Goal: Transaction & Acquisition: Obtain resource

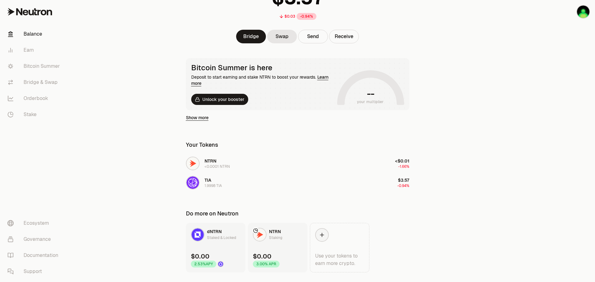
scroll to position [77, 0]
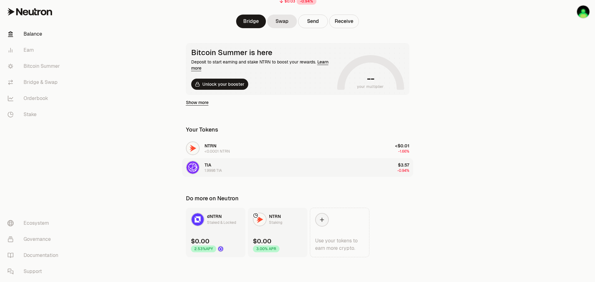
click at [302, 166] on button "TIA 1.9998 TIA $3.57 -0.94%" at bounding box center [297, 167] width 231 height 19
click at [298, 169] on button "TIA 1.9998 TIA $3.57 -0.94%" at bounding box center [297, 167] width 231 height 19
click at [232, 170] on button "TIA 1.9998 TIA $3.57 -0.94%" at bounding box center [297, 167] width 231 height 19
click at [208, 169] on div "1.9998 TIA" at bounding box center [212, 170] width 17 height 5
click at [213, 227] on link "dNTRN Staked & Locked $0.00 2.53% APY" at bounding box center [215, 233] width 59 height 50
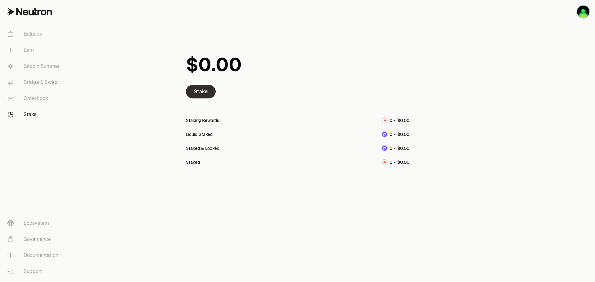
click at [199, 92] on link "Stake" at bounding box center [201, 92] width 30 height 14
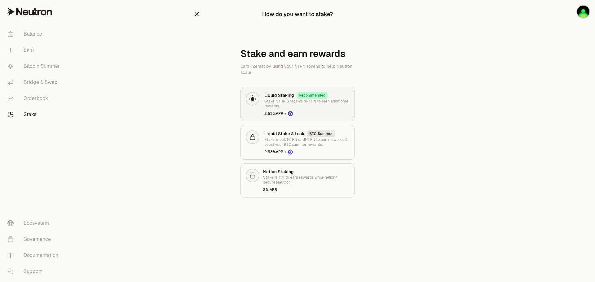
click at [323, 105] on p "Stake NTRN & receive dNTRN to earn additional rewards." at bounding box center [306, 104] width 85 height 10
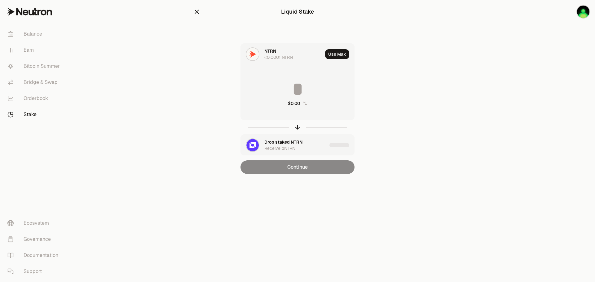
click at [304, 107] on div "$0.00" at bounding box center [297, 93] width 113 height 55
click at [334, 56] on button "Use Max" at bounding box center [337, 54] width 24 height 10
type input "********"
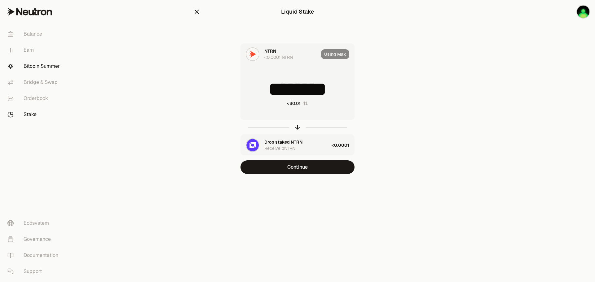
click at [36, 65] on link "Bitcoin Summer" at bounding box center [34, 66] width 64 height 16
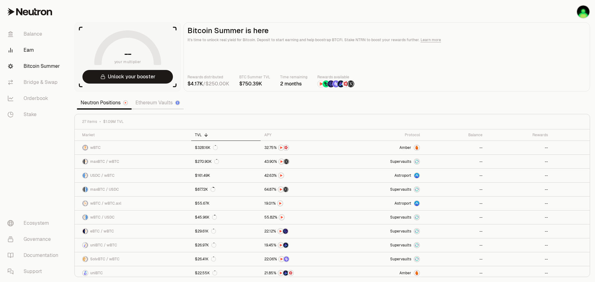
click at [35, 52] on link "Earn" at bounding box center [34, 50] width 64 height 16
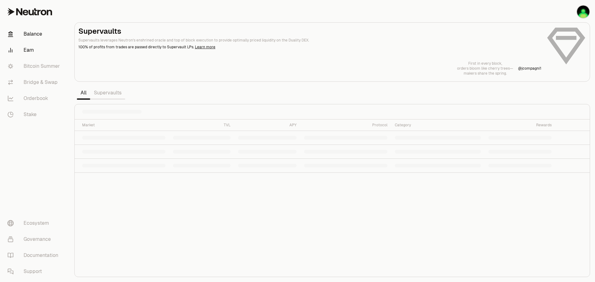
click at [36, 37] on link "Balance" at bounding box center [34, 34] width 64 height 16
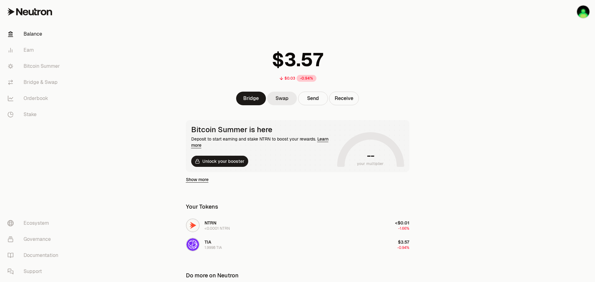
click at [284, 101] on link "Swap" at bounding box center [282, 99] width 30 height 14
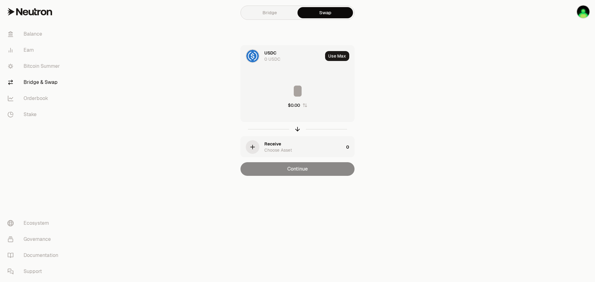
click at [284, 59] on div "USDC 0 USDC" at bounding box center [293, 56] width 58 height 12
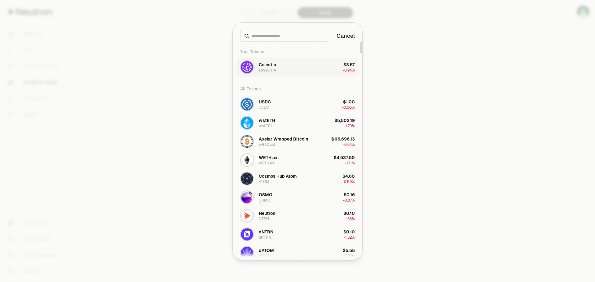
click at [306, 72] on button "Celestia 1.9998 TIA $3.57 -0.94%" at bounding box center [297, 67] width 122 height 19
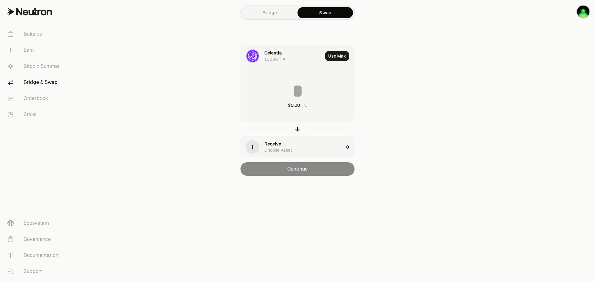
click at [288, 147] on div "Choose Asset" at bounding box center [278, 150] width 28 height 6
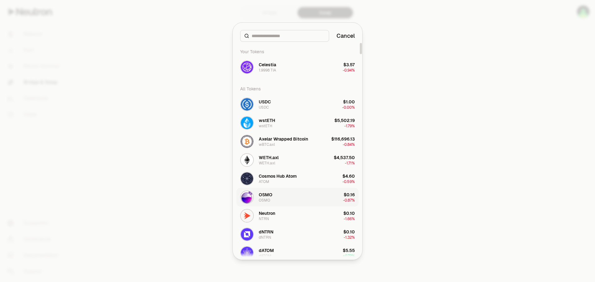
scroll to position [62, 0]
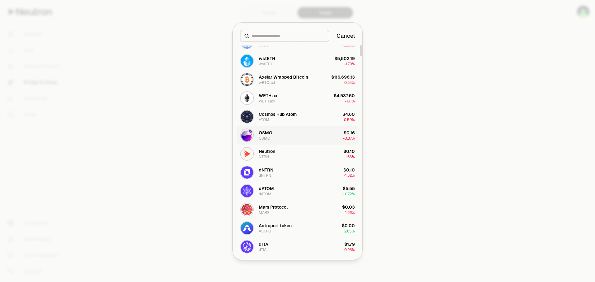
click at [307, 195] on button "dATOM dATOM $5.55 + 0.72%" at bounding box center [297, 191] width 122 height 19
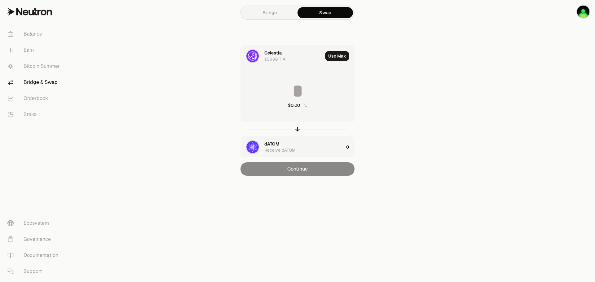
click at [339, 62] on div "Use Max" at bounding box center [339, 56] width 29 height 21
click at [338, 57] on button "Use Max" at bounding box center [337, 56] width 24 height 10
type input "*******"
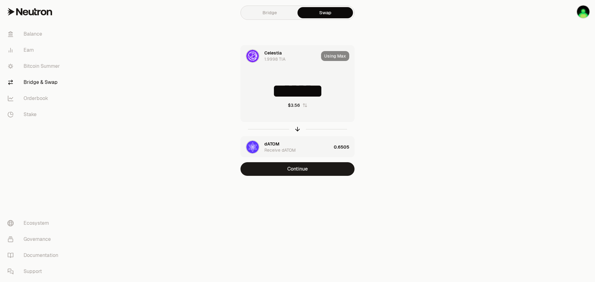
click at [302, 151] on div "dATOM Receive dATOM" at bounding box center [297, 147] width 67 height 12
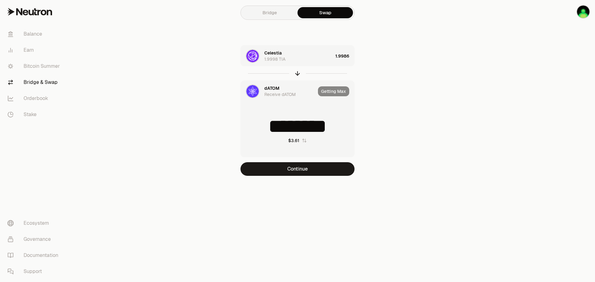
click at [271, 91] on div "dATOM" at bounding box center [271, 88] width 15 height 6
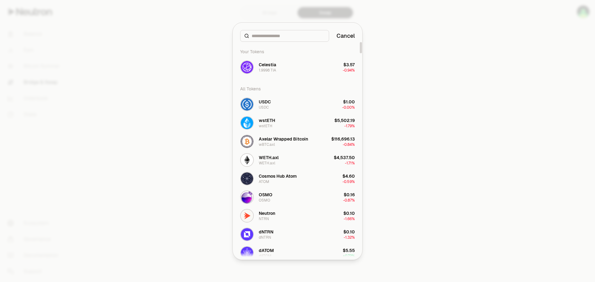
click at [468, 120] on div at bounding box center [297, 141] width 595 height 282
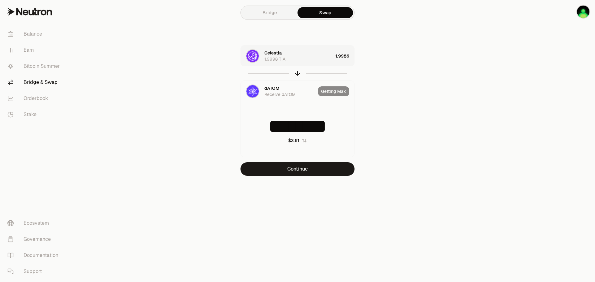
type input "********"
click at [379, 100] on div "Celestia 1.9998 TIA 1.9986 dATOM Receive dATOM Getting Max ******** $3.60 Conti…" at bounding box center [297, 110] width 208 height 131
click at [584, 10] on img "button" at bounding box center [583, 12] width 12 height 12
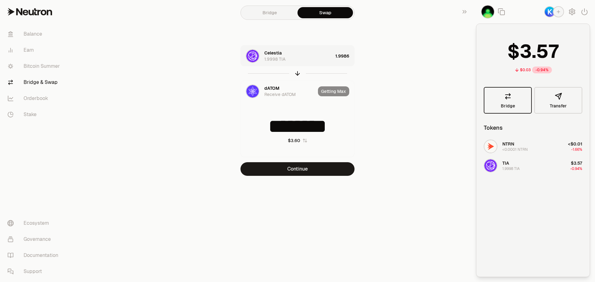
click at [515, 107] on link "Bridge" at bounding box center [508, 100] width 48 height 27
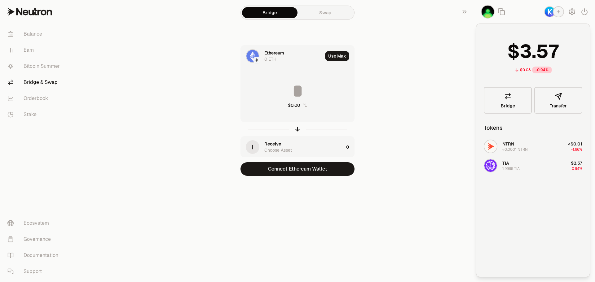
click at [271, 57] on div "0 ETH" at bounding box center [270, 59] width 12 height 6
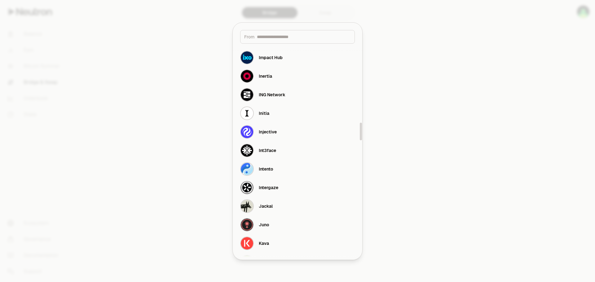
scroll to position [991, 0]
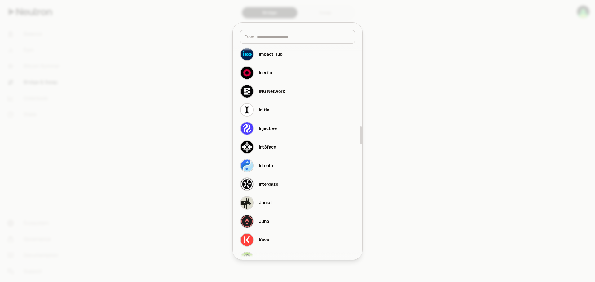
click at [280, 35] on input at bounding box center [304, 37] width 94 height 6
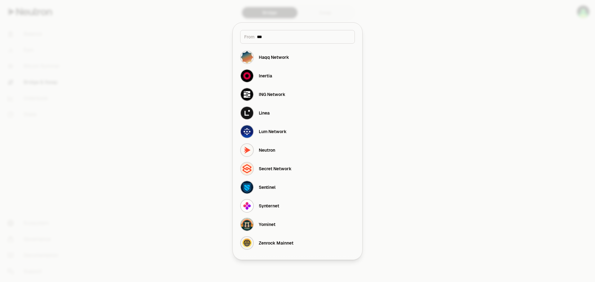
scroll to position [0, 0]
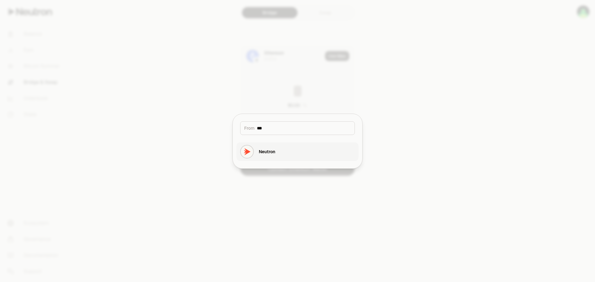
type input "***"
click at [287, 142] on button "Neutron" at bounding box center [297, 151] width 122 height 19
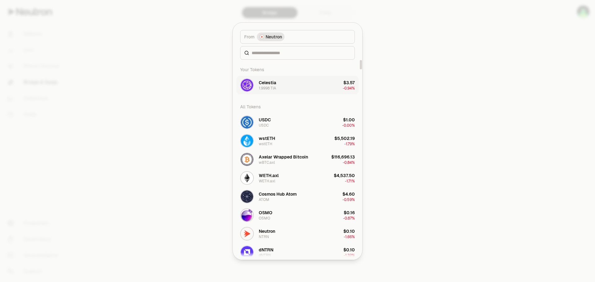
click at [313, 90] on button "Celestia 1.9998 TIA $3.57 -0.94%" at bounding box center [297, 85] width 122 height 19
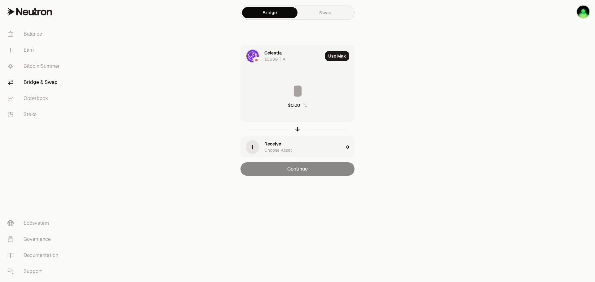
click at [280, 144] on div "Receive Choose Asset" at bounding box center [303, 147] width 79 height 12
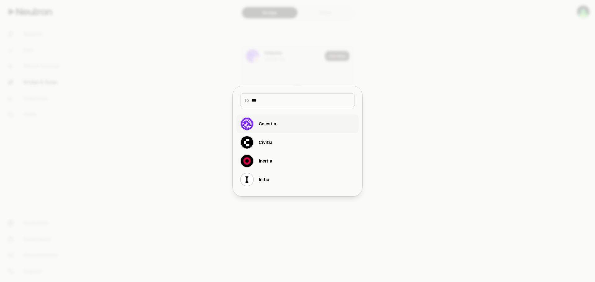
type input "***"
click at [260, 119] on div "Celestia" at bounding box center [258, 124] width 36 height 14
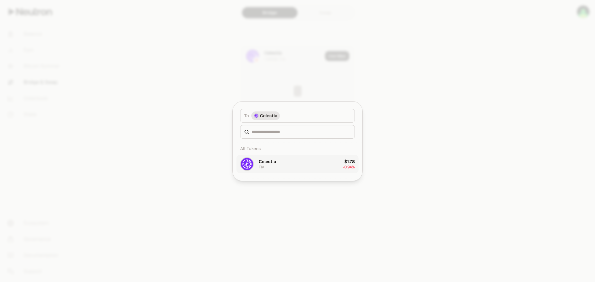
click at [326, 168] on button "[PERSON_NAME] $1.78 -0.94%" at bounding box center [297, 164] width 122 height 19
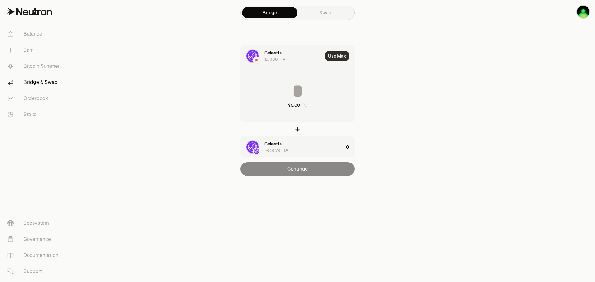
click at [337, 54] on button "Use Max" at bounding box center [337, 56] width 24 height 10
type input "*******"
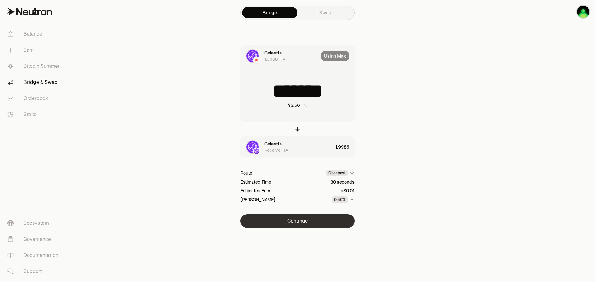
click at [309, 220] on button "Continue" at bounding box center [297, 221] width 114 height 14
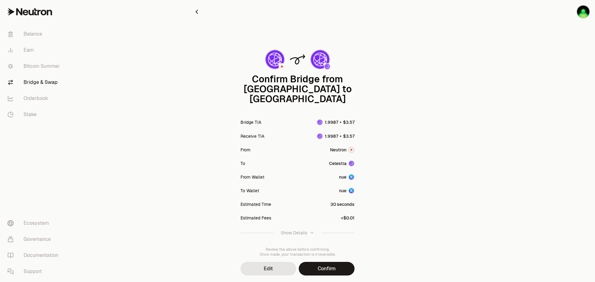
click at [333, 262] on button "Confirm" at bounding box center [327, 269] width 56 height 14
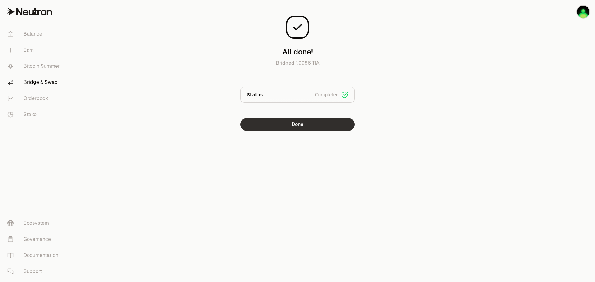
click at [301, 126] on button "Done" at bounding box center [297, 125] width 114 height 14
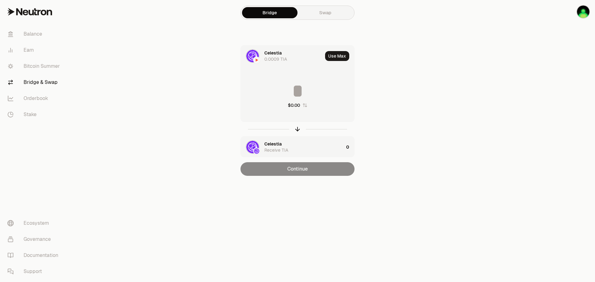
click at [280, 59] on div "0.0009 TIA" at bounding box center [275, 59] width 23 height 6
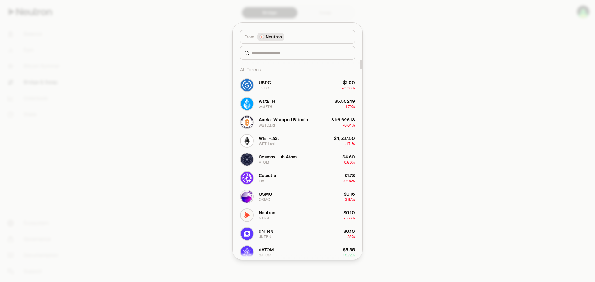
click at [400, 52] on div at bounding box center [297, 141] width 595 height 282
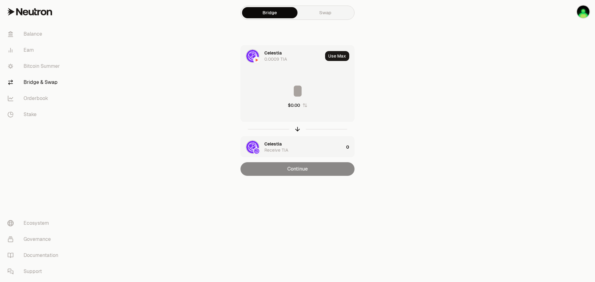
click at [251, 53] on img at bounding box center [252, 56] width 12 height 12
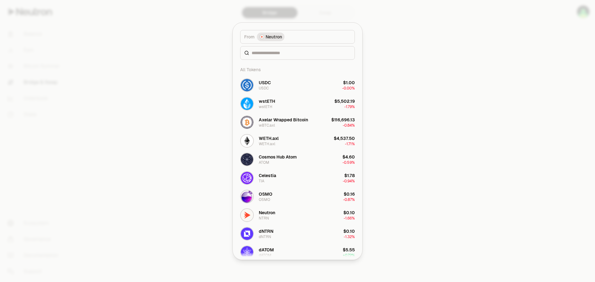
click at [269, 39] on span "Neutron" at bounding box center [273, 37] width 16 height 6
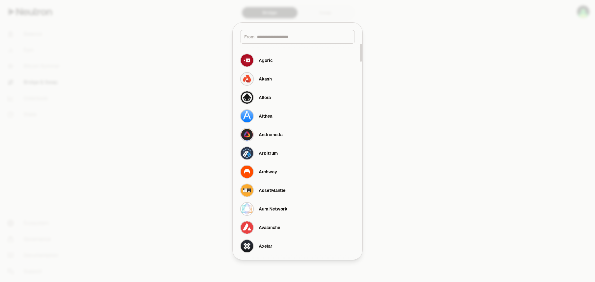
click at [289, 42] on div "From" at bounding box center [297, 37] width 115 height 14
click at [290, 40] on input at bounding box center [304, 37] width 94 height 6
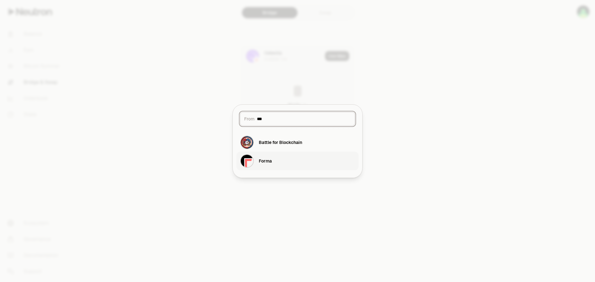
type input "***"
click at [296, 169] on button "Forma" at bounding box center [297, 161] width 122 height 19
click at [306, 163] on button "TIA TIA $1.78 -0.94%" at bounding box center [297, 164] width 122 height 19
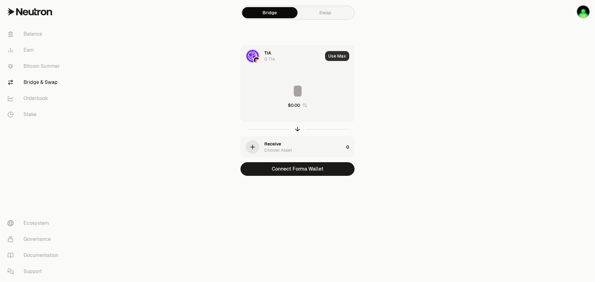
click at [341, 56] on button "Use Max" at bounding box center [337, 56] width 24 height 10
type input "*"
click at [340, 55] on div "Using Max" at bounding box center [337, 56] width 33 height 21
click at [272, 63] on div "TIA 0 TIA" at bounding box center [280, 56] width 78 height 21
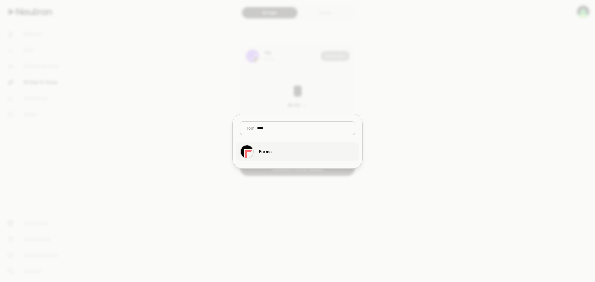
type input "****"
click at [275, 158] on button "Forma" at bounding box center [297, 151] width 122 height 19
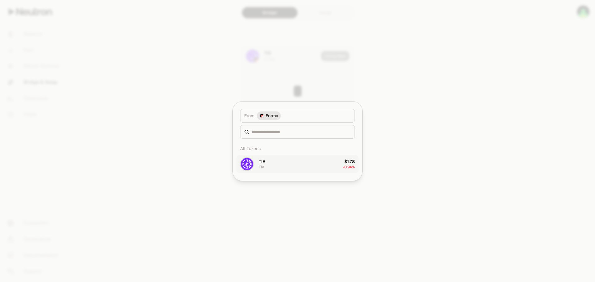
click at [278, 162] on button "TIA TIA $1.78 -0.94%" at bounding box center [297, 164] width 122 height 19
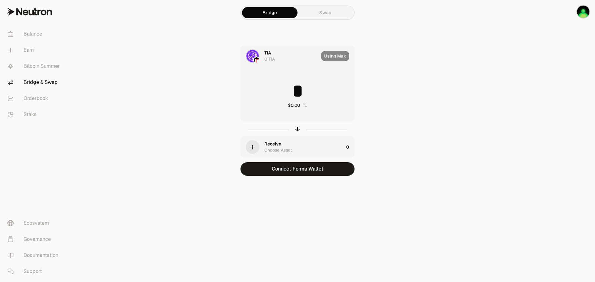
click at [339, 58] on div "Using Max" at bounding box center [337, 56] width 33 height 21
click at [47, 34] on link "Balance" at bounding box center [34, 34] width 64 height 16
